Goal: Information Seeking & Learning: Compare options

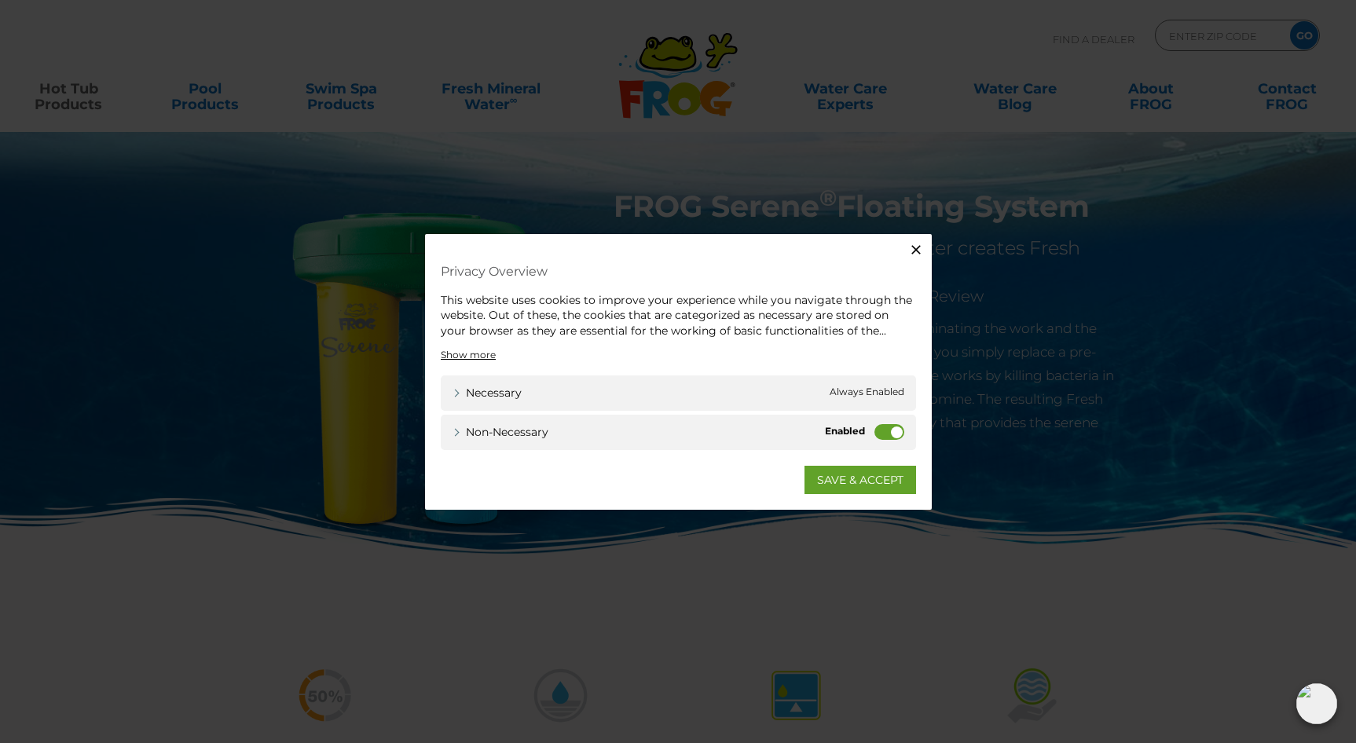
click at [879, 430] on label "Non-necessary" at bounding box center [890, 432] width 30 height 16
click at [0, 0] on input "Non-necessary" at bounding box center [0, 0] width 0 height 0
click at [869, 476] on link "SAVE & ACCEPT" at bounding box center [861, 480] width 112 height 28
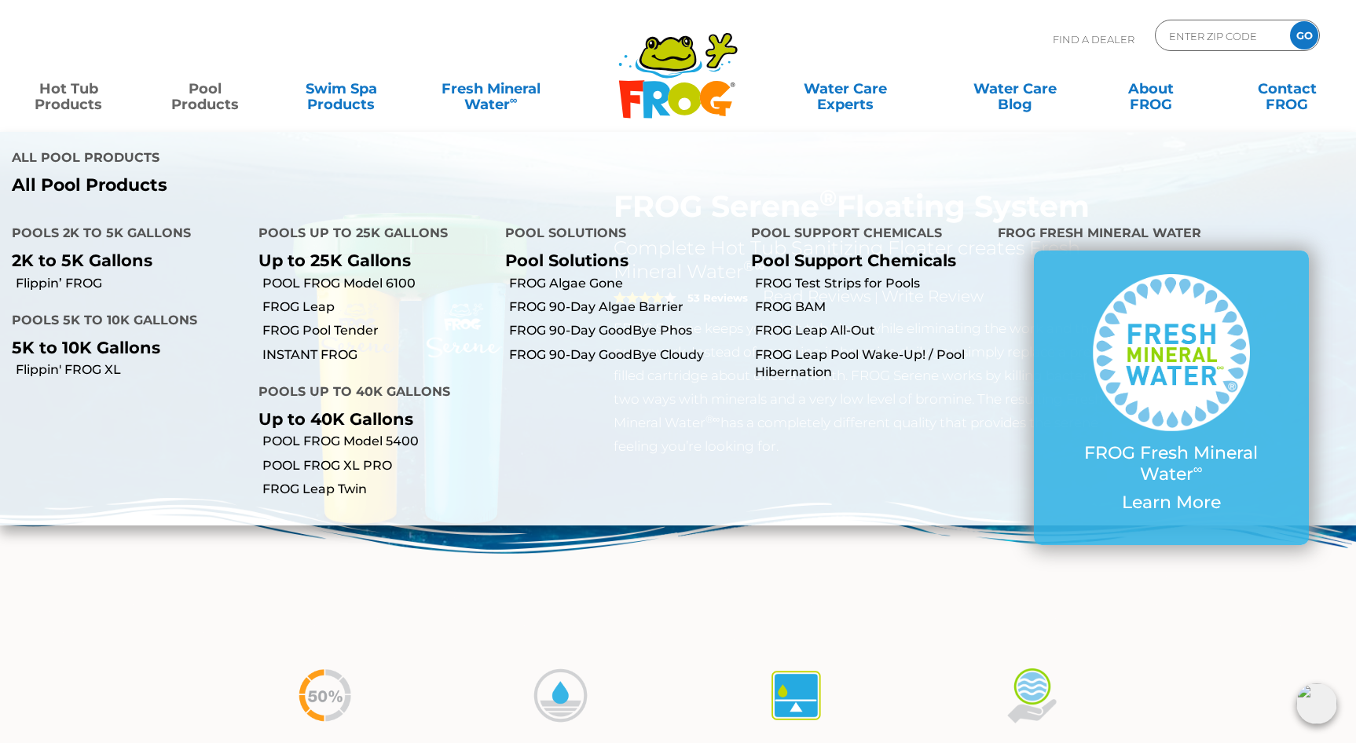
click at [212, 105] on link "Pool Products" at bounding box center [205, 88] width 106 height 31
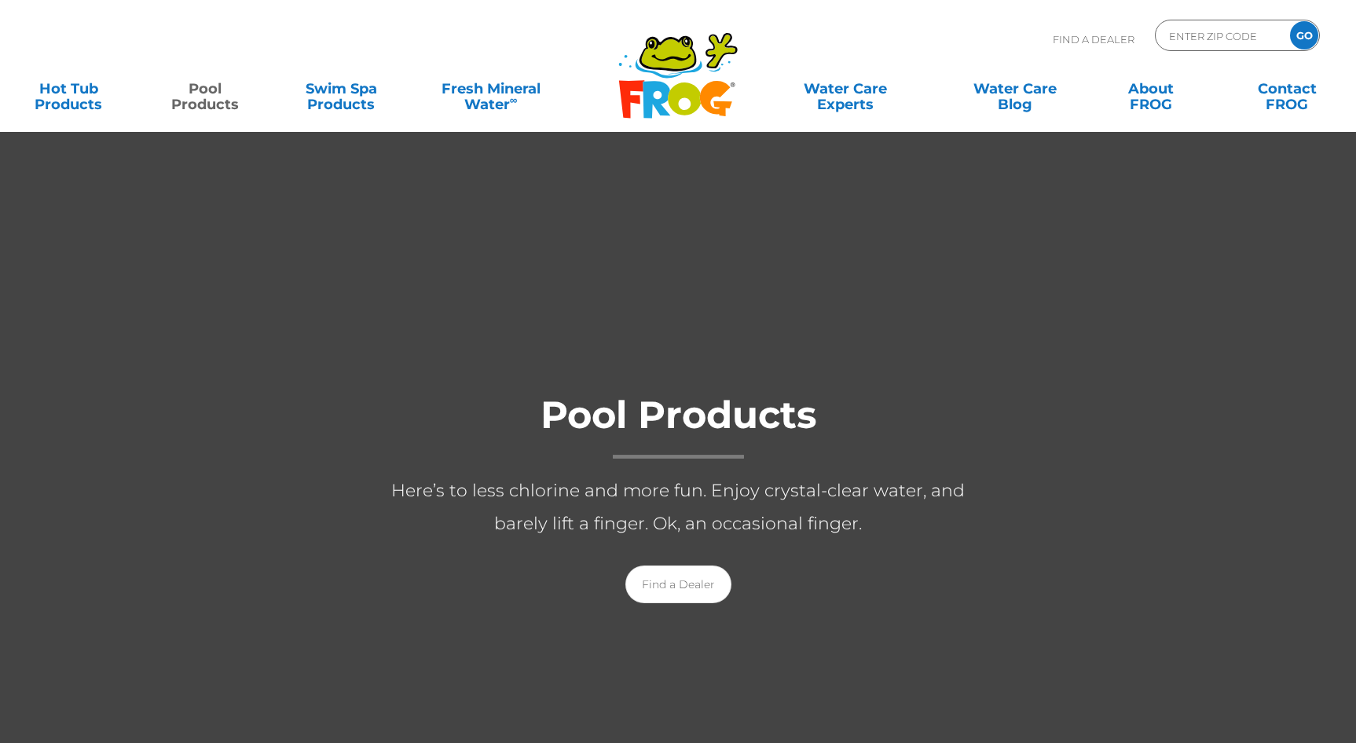
click at [212, 105] on link "Pool Products" at bounding box center [205, 88] width 106 height 31
click at [351, 113] on div "MENU MENU Hot Tub Products All Hot Tub Products All Hot Tub Products FROG @ease…" at bounding box center [678, 96] width 1325 height 47
click at [347, 105] on link "Swim Spa Products" at bounding box center [341, 88] width 106 height 31
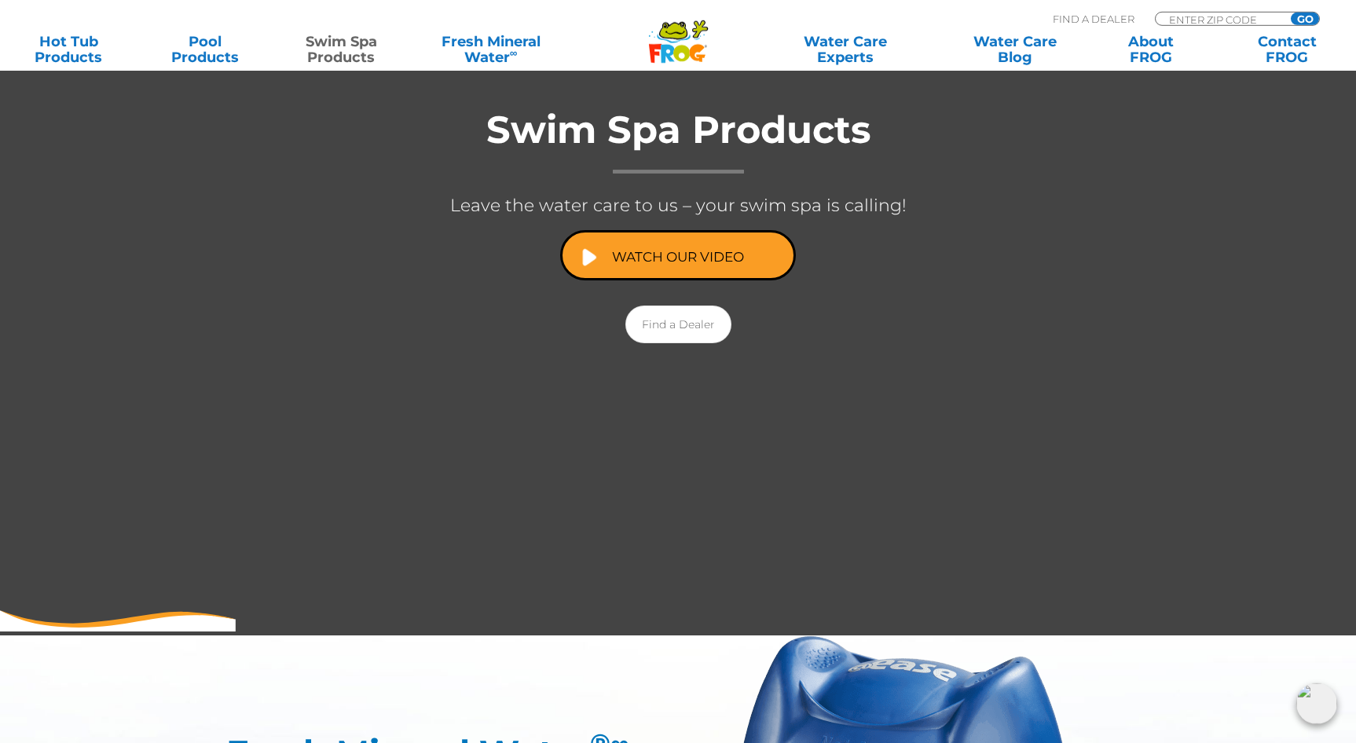
scroll to position [222, 0]
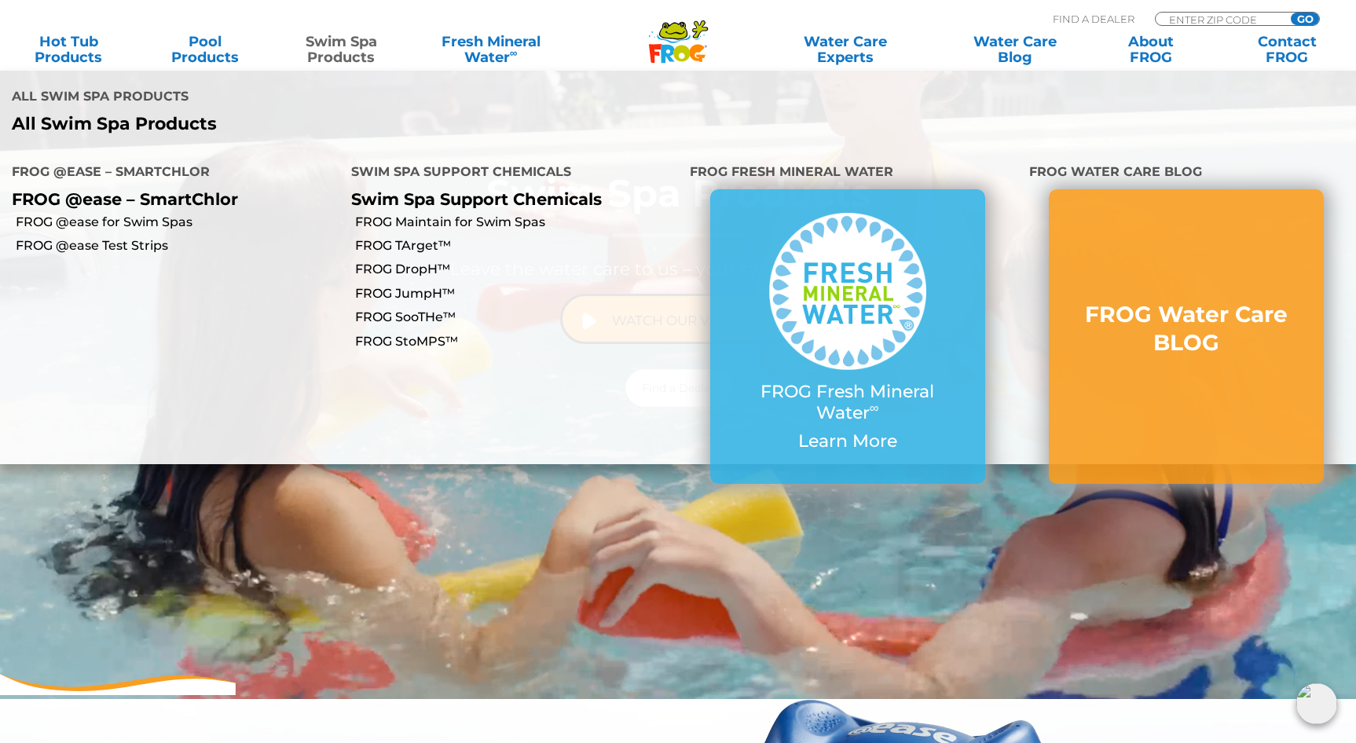
click at [363, 61] on link "Swim Spa Products" at bounding box center [341, 49] width 106 height 31
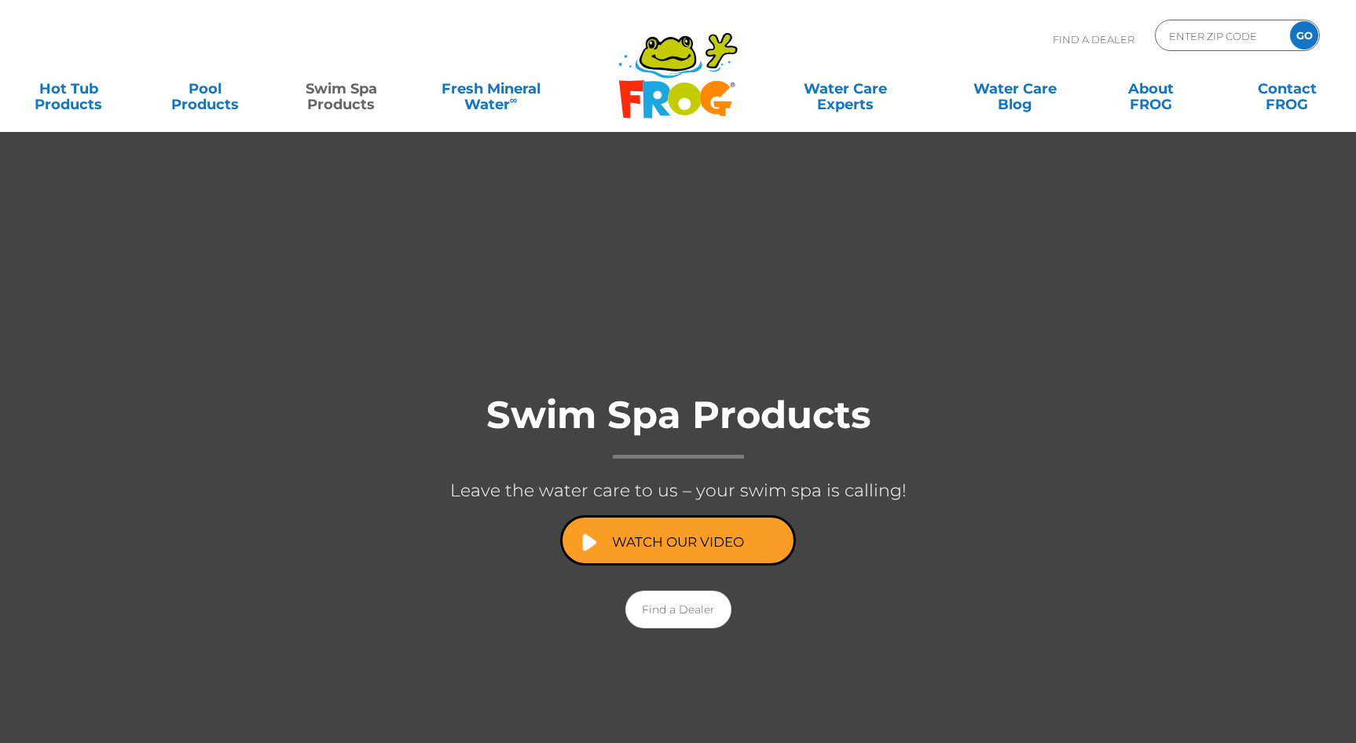
click at [354, 64] on div "Find A Dealer ENTER ZIP CODE GO" at bounding box center [678, 46] width 1325 height 53
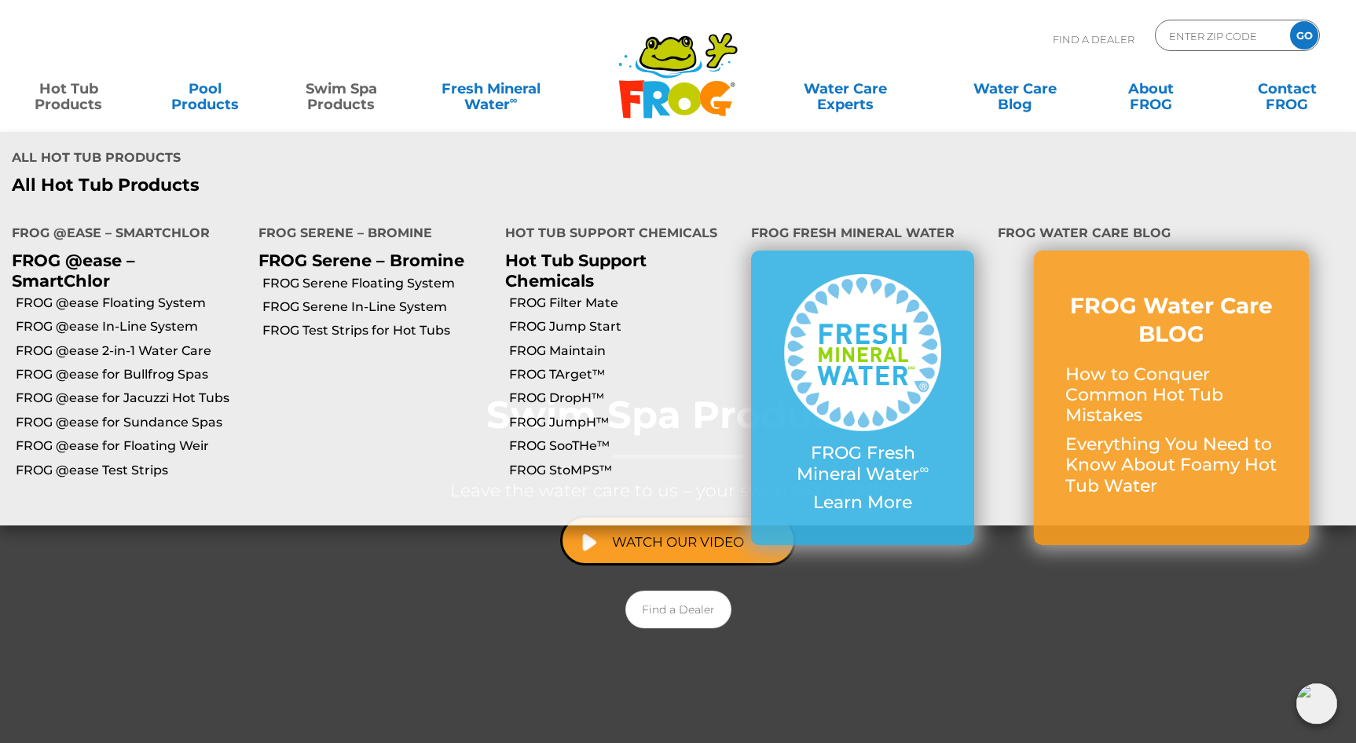
click at [90, 98] on link "Hot Tub Products" at bounding box center [69, 88] width 106 height 31
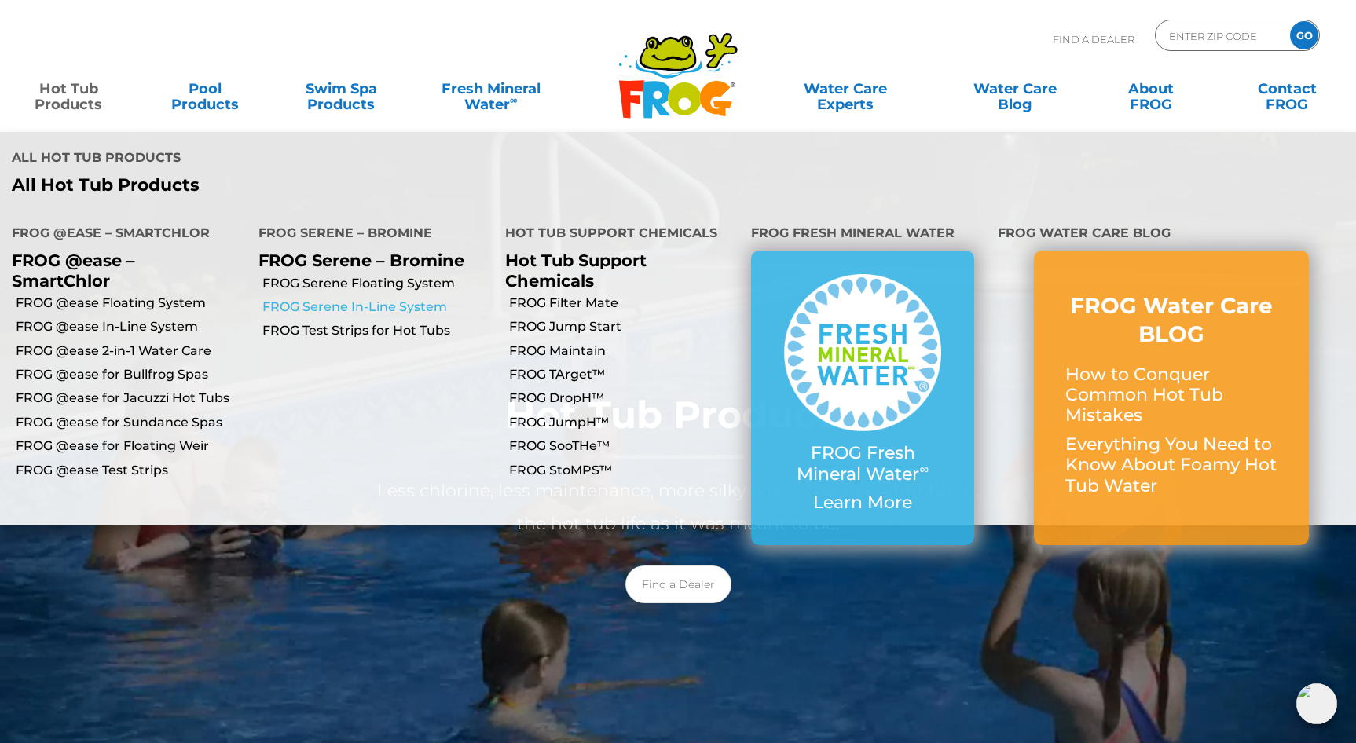
click at [377, 299] on link "FROG Serene In-Line System" at bounding box center [377, 307] width 231 height 17
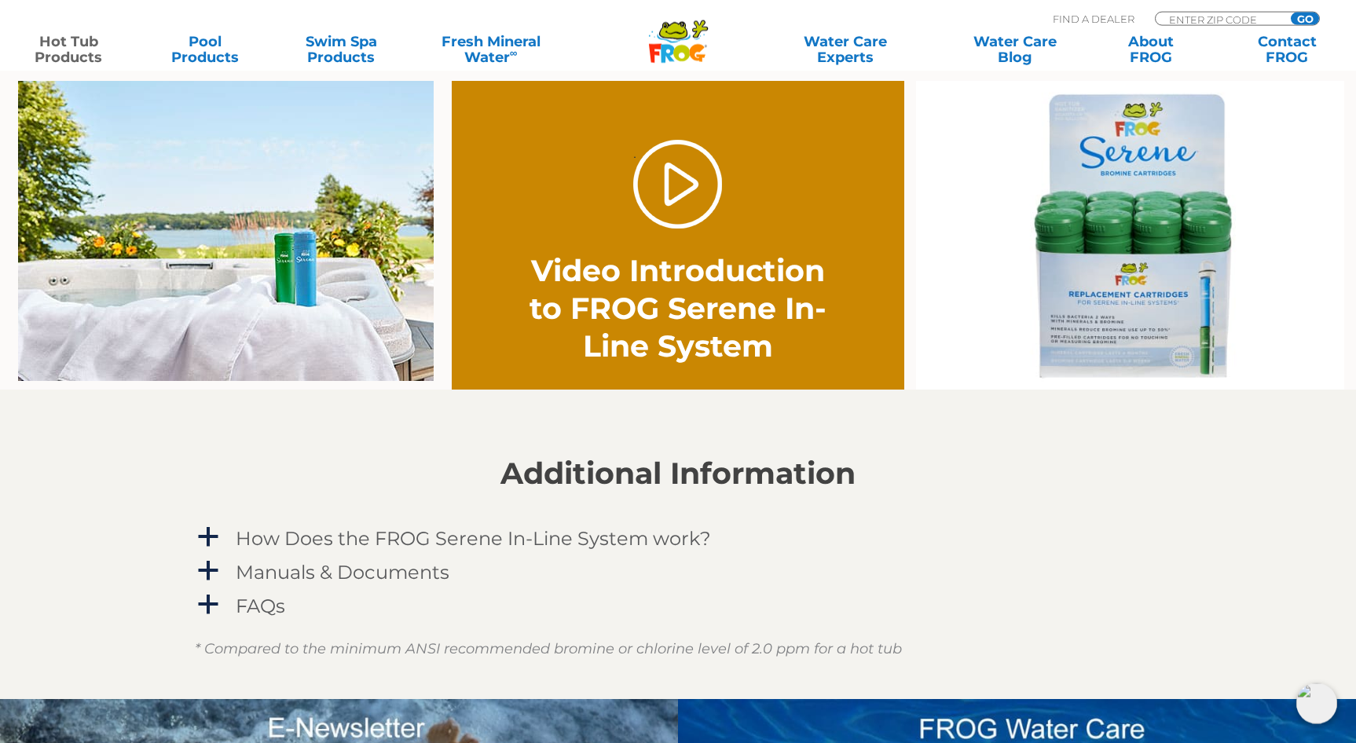
scroll to position [962, 0]
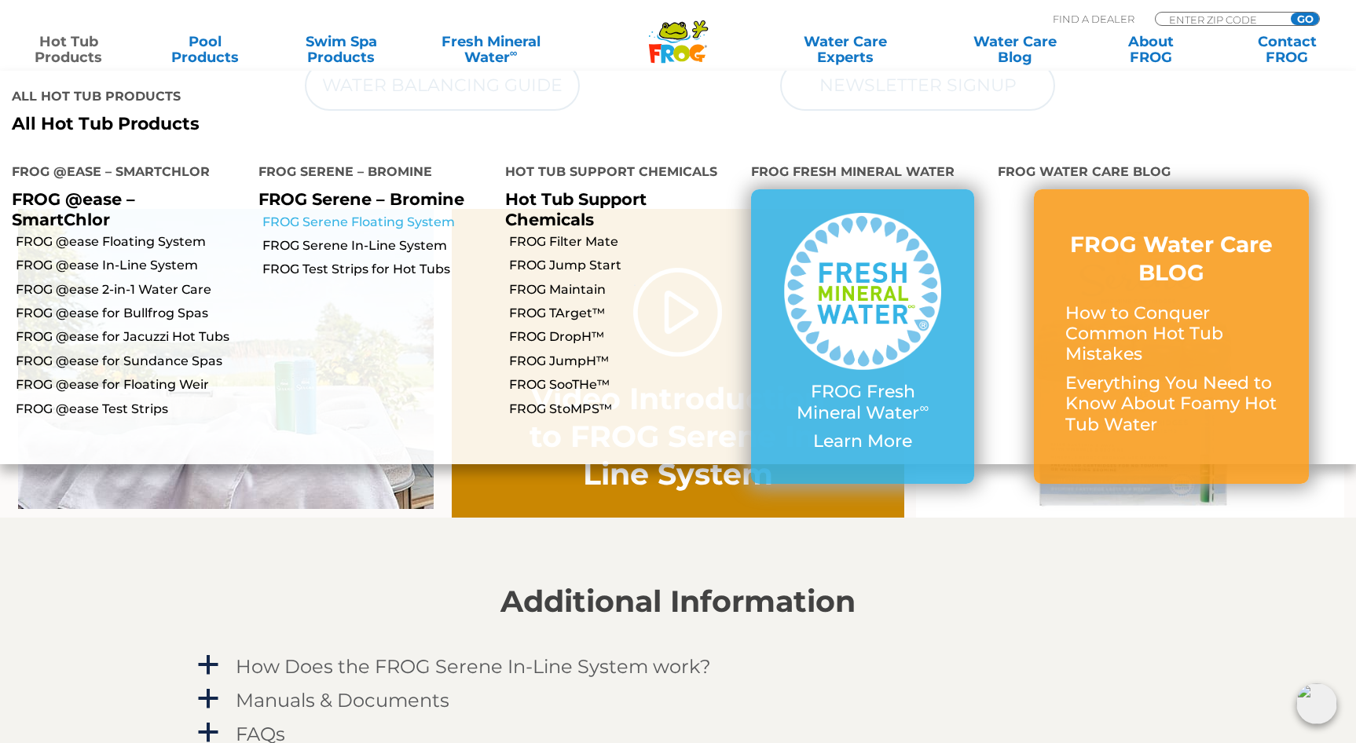
click at [380, 214] on link "FROG Serene Floating System" at bounding box center [377, 222] width 231 height 17
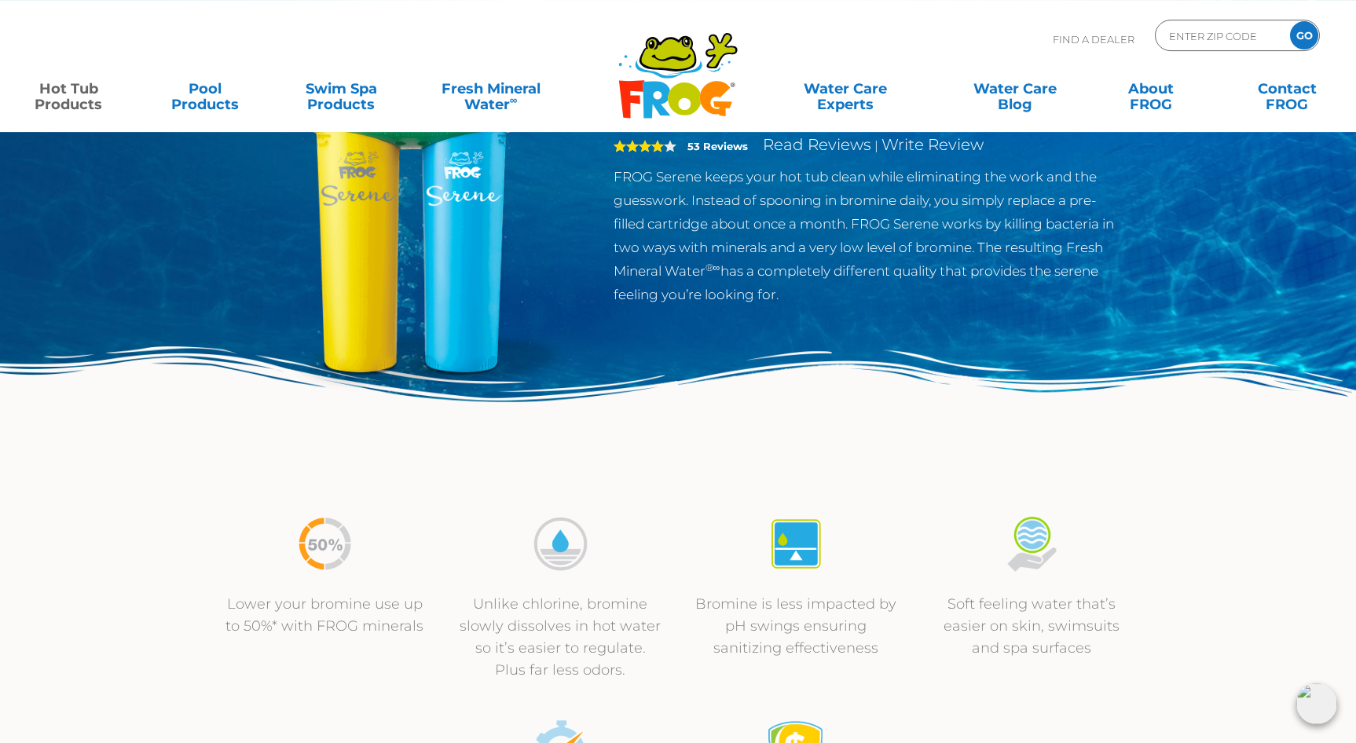
scroll to position [80, 0]
